Goal: Task Accomplishment & Management: Manage account settings

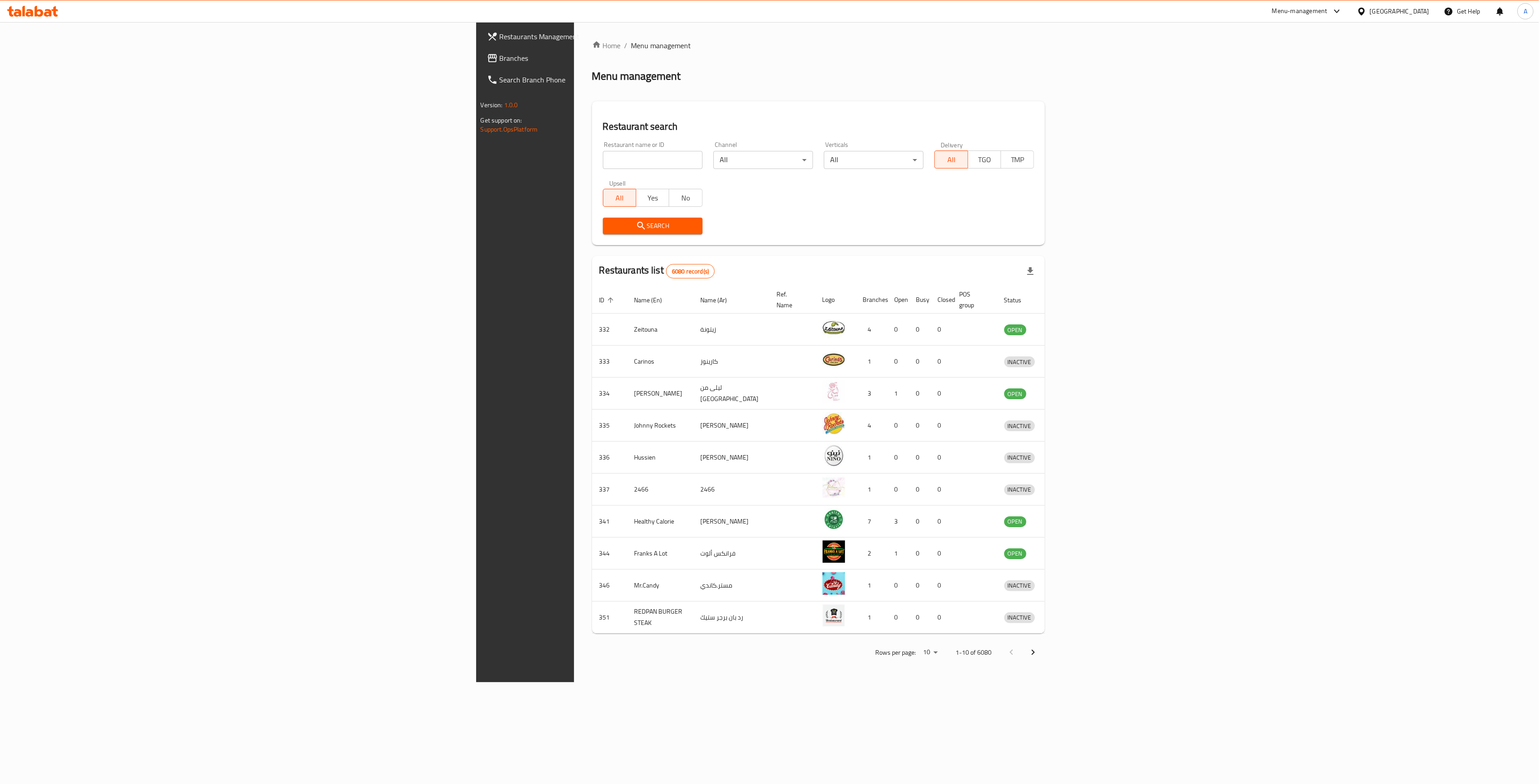
click at [603, 163] on input "search" at bounding box center [652, 160] width 100 height 18
type input "viridian"
click button "Search" at bounding box center [652, 226] width 100 height 17
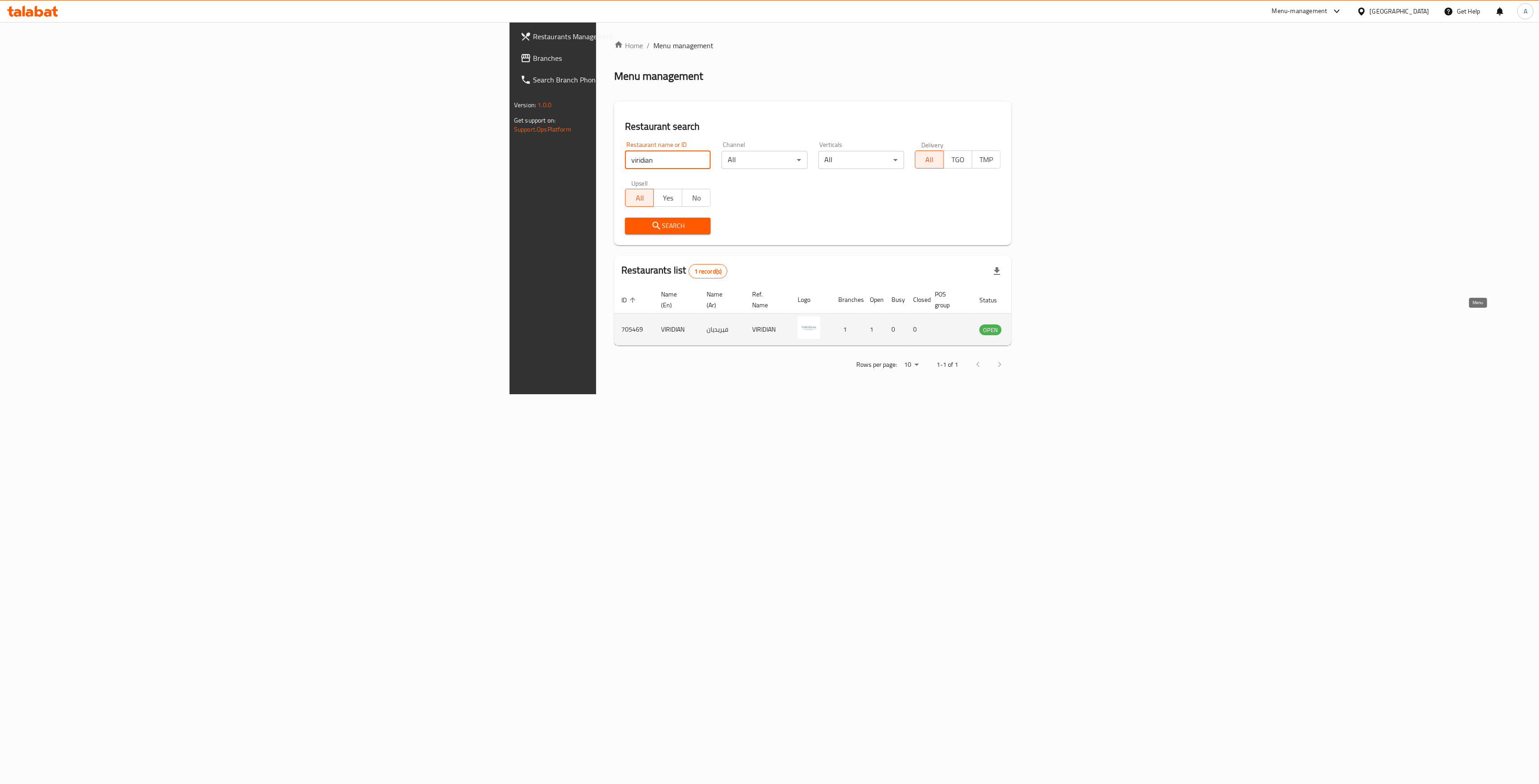
click at [1038, 324] on icon "enhanced table" at bounding box center [1032, 330] width 11 height 11
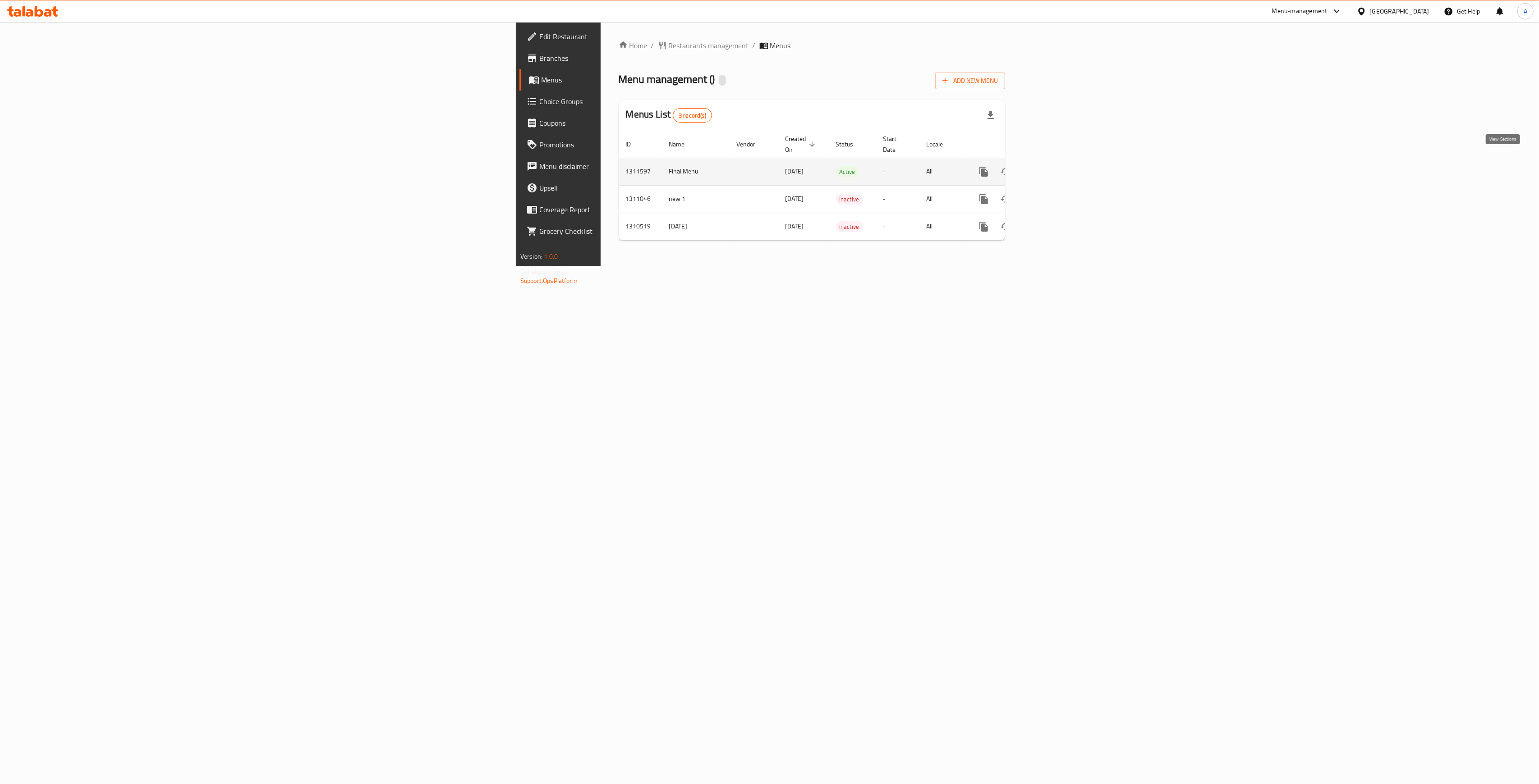
click at [1054, 167] on icon "enhanced table" at bounding box center [1049, 172] width 11 height 11
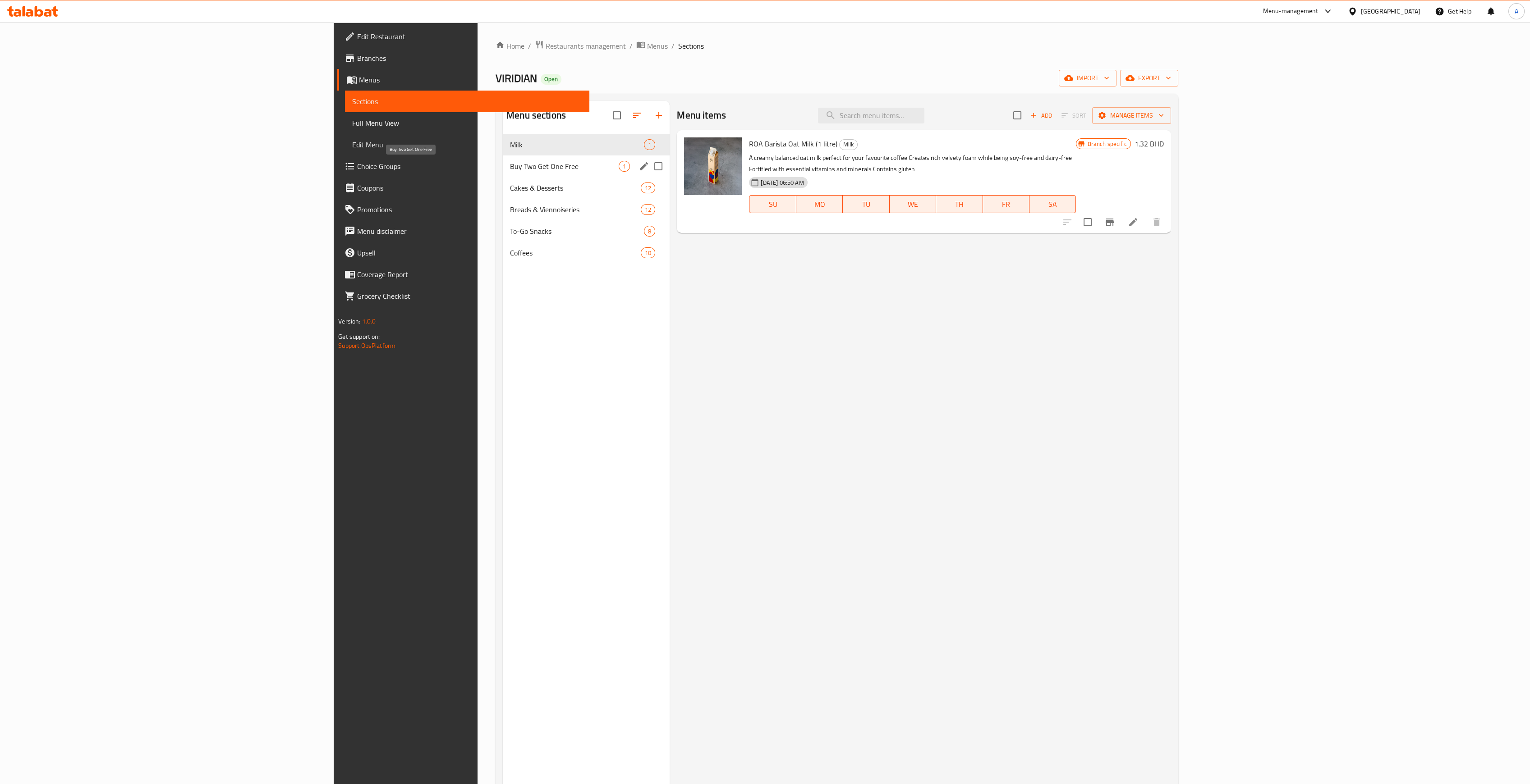
click at [510, 164] on span "Buy Two Get One Free" at bounding box center [565, 166] width 109 height 11
click at [639, 167] on icon "edit" at bounding box center [644, 166] width 11 height 11
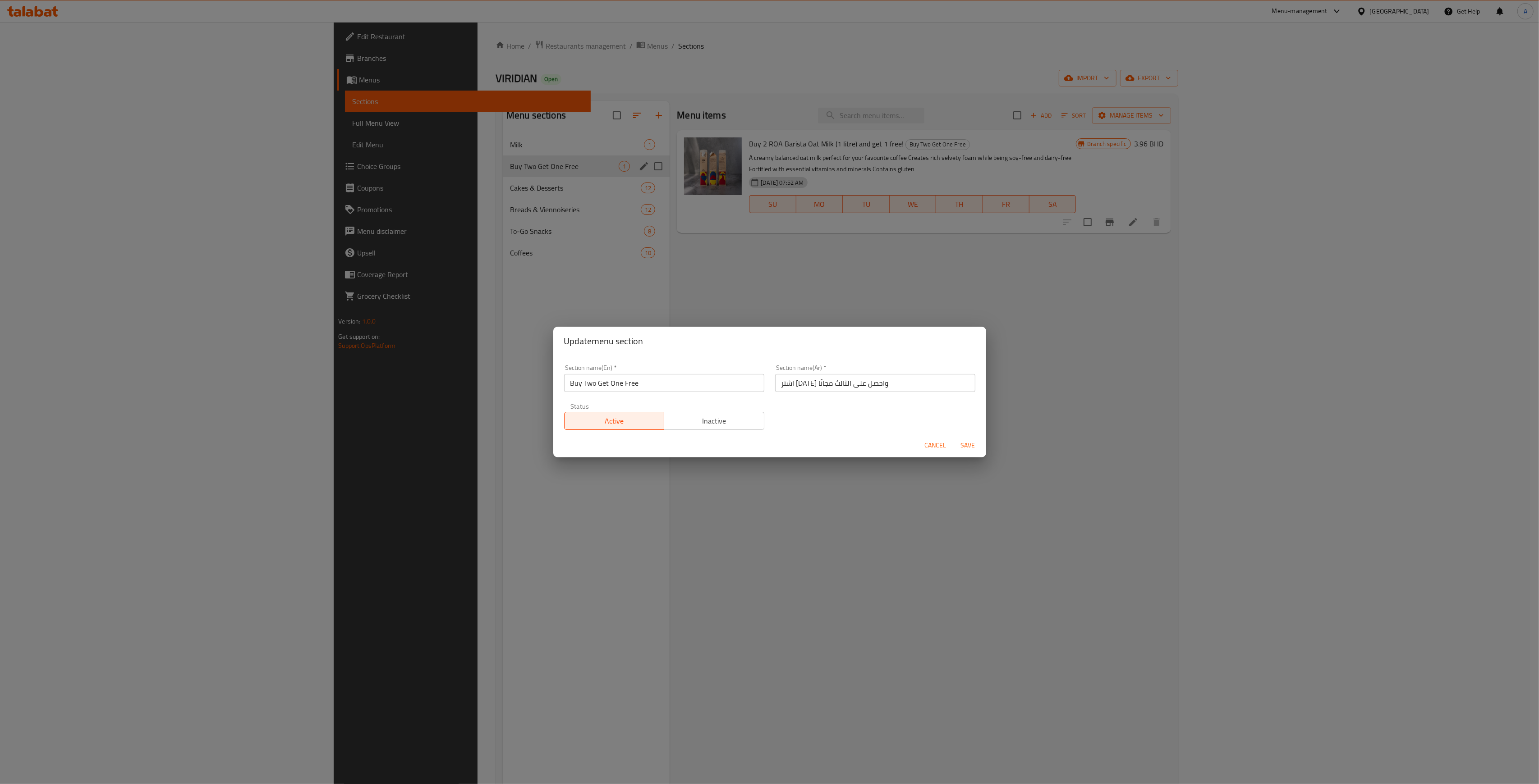
click at [831, 567] on div "Update menu section Section name(En)   * Buy Two Get One Free Section name(En) …" at bounding box center [770, 392] width 1539 height 784
click at [940, 453] on button "Cancel" at bounding box center [936, 445] width 29 height 17
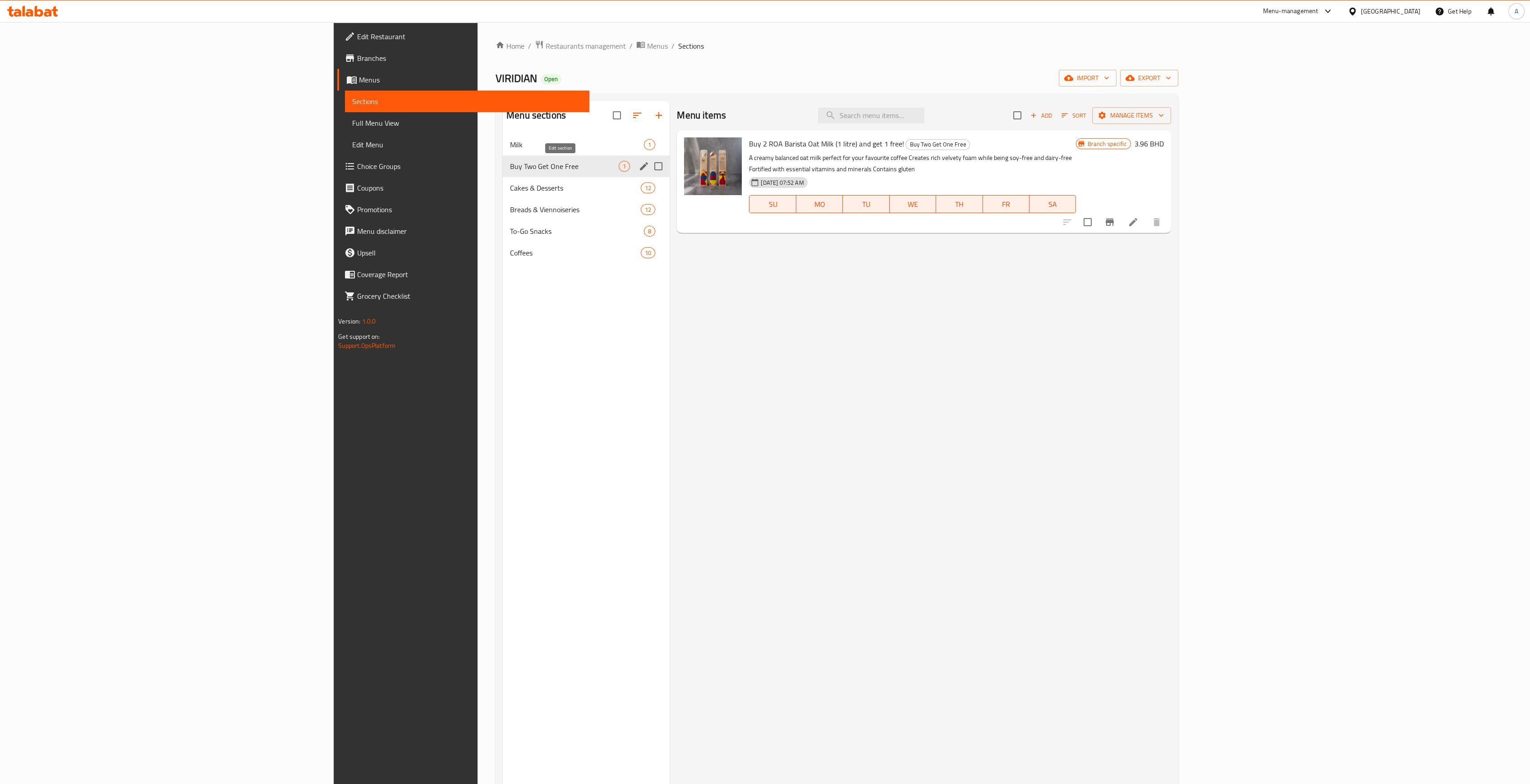
click at [639, 168] on icon "edit" at bounding box center [644, 166] width 11 height 11
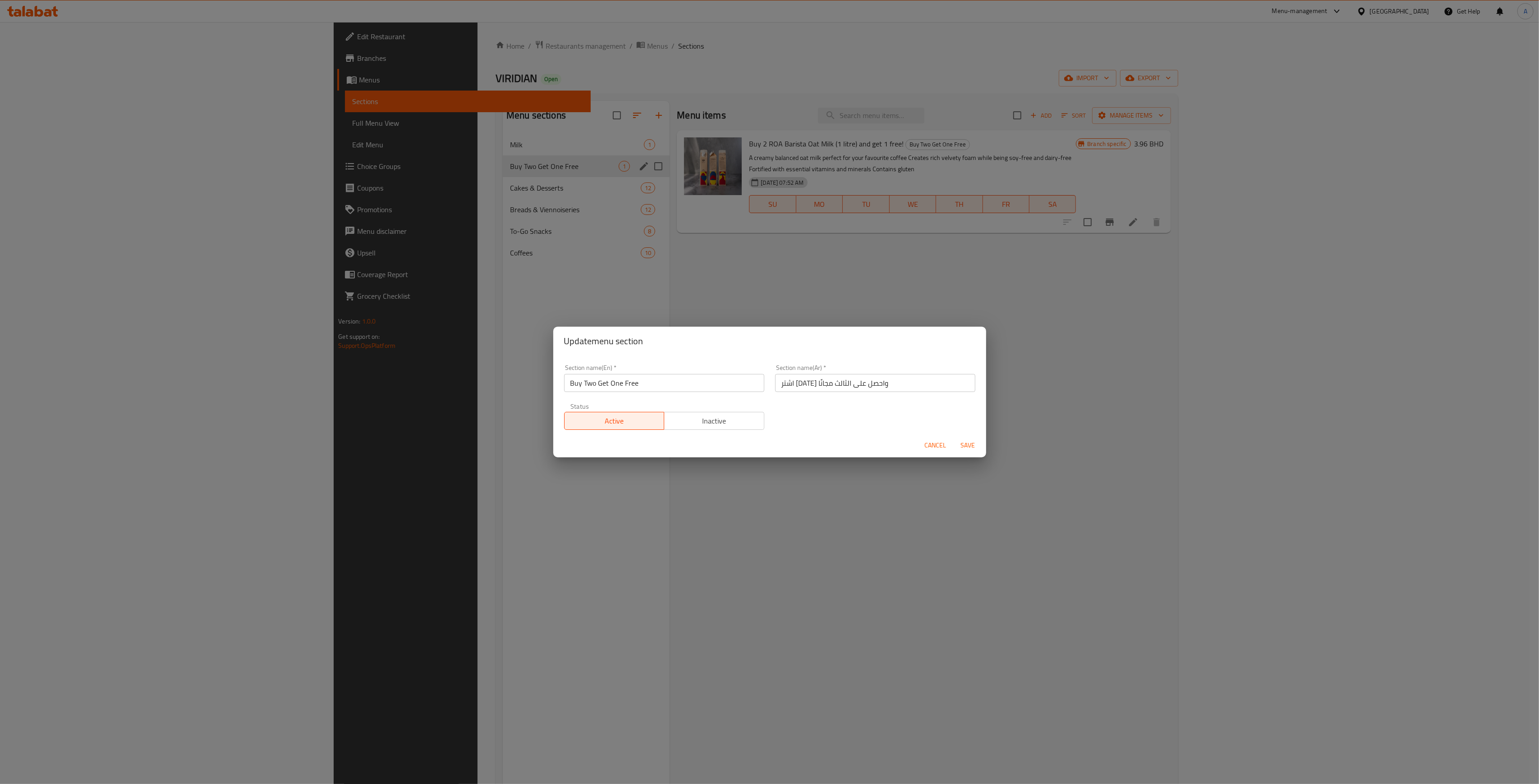
click at [711, 426] on span "Inactive" at bounding box center [714, 421] width 93 height 13
click at [965, 447] on span "Save" at bounding box center [968, 445] width 22 height 11
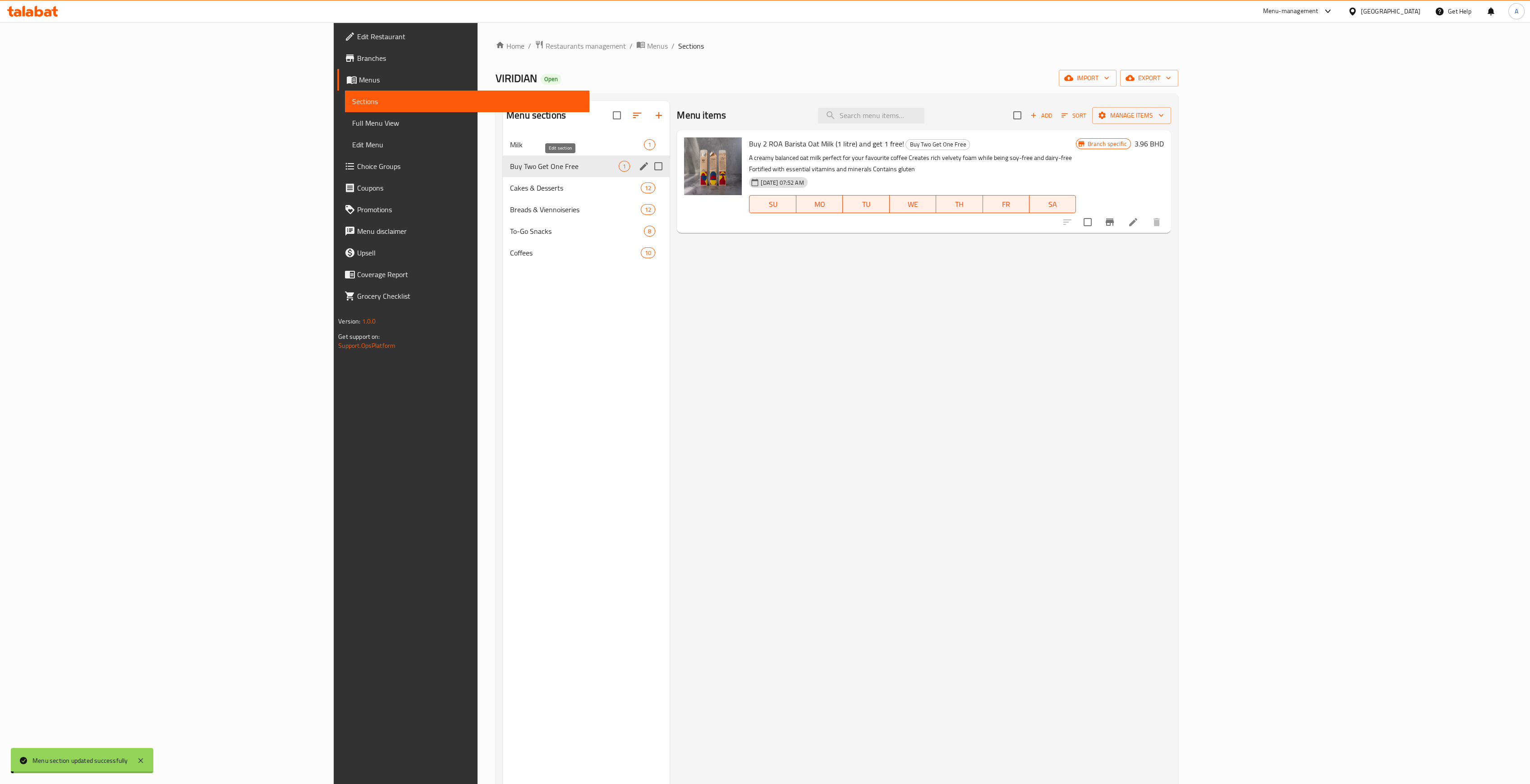
click at [639, 170] on icon "edit" at bounding box center [644, 166] width 11 height 11
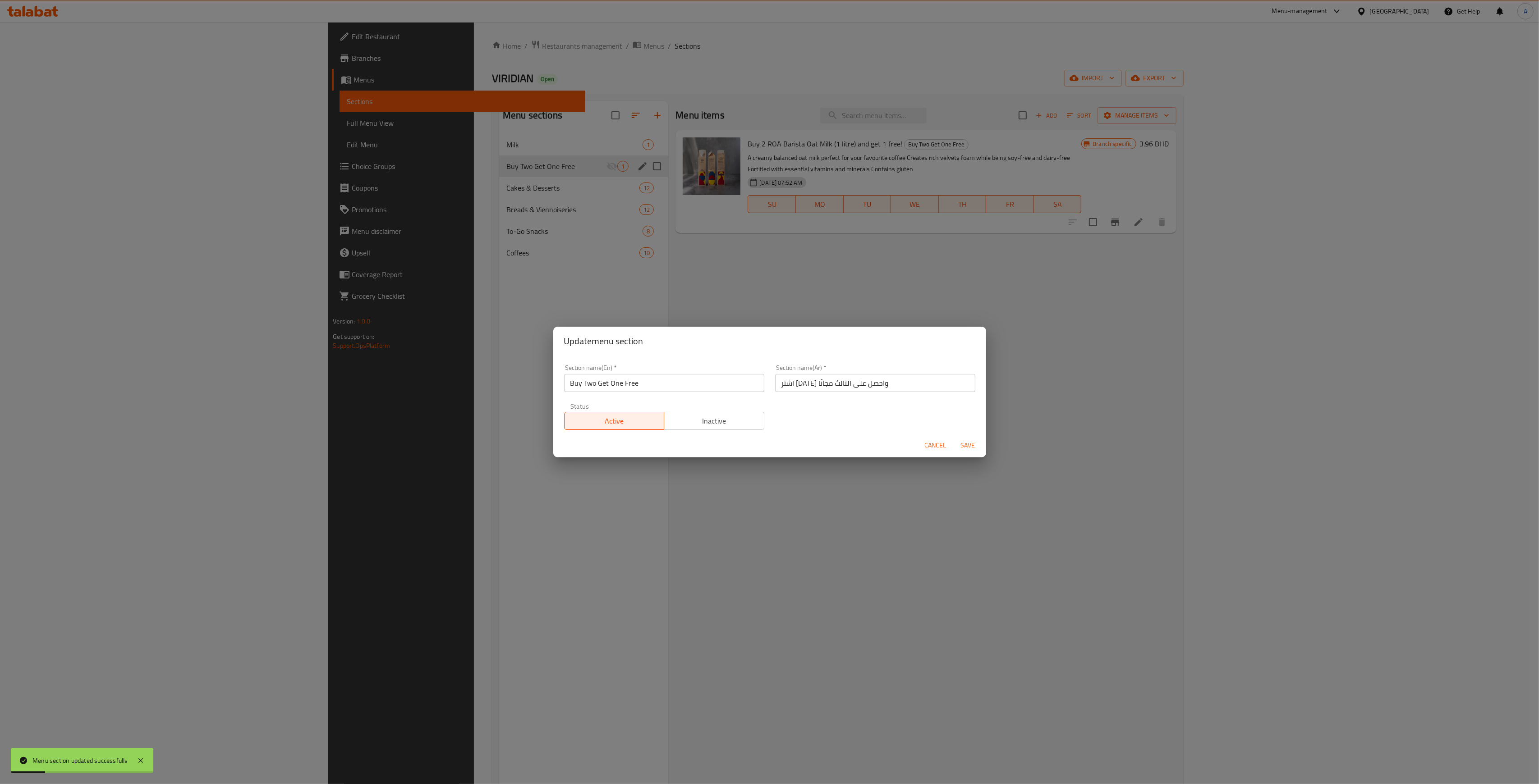
click at [979, 447] on button "Save" at bounding box center [968, 445] width 29 height 17
